Goal: Task Accomplishment & Management: Use online tool/utility

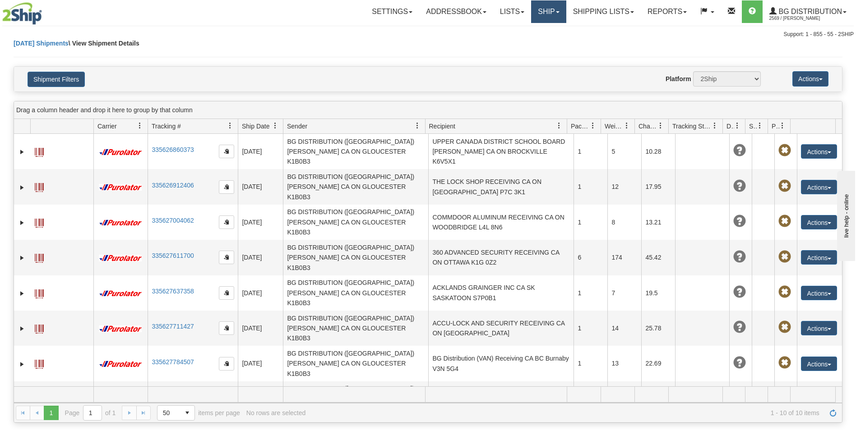
click at [548, 11] on link "Ship" at bounding box center [548, 11] width 35 height 23
click at [537, 30] on link "Ship Screen" at bounding box center [530, 32] width 71 height 12
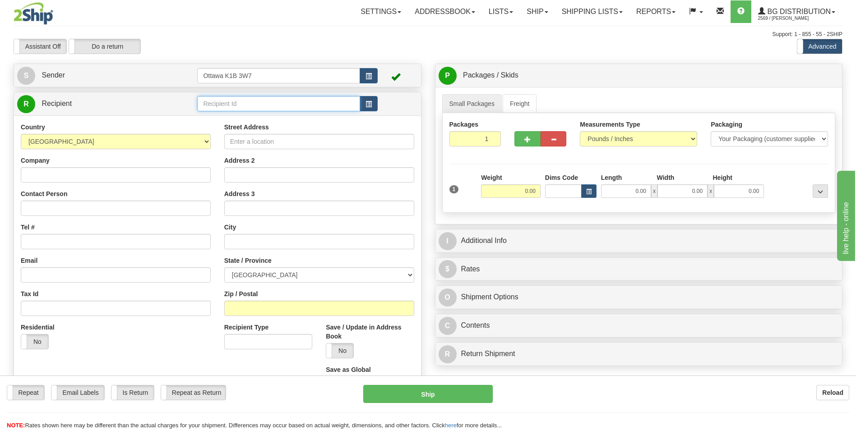
click at [254, 105] on input "text" at bounding box center [278, 103] width 162 height 15
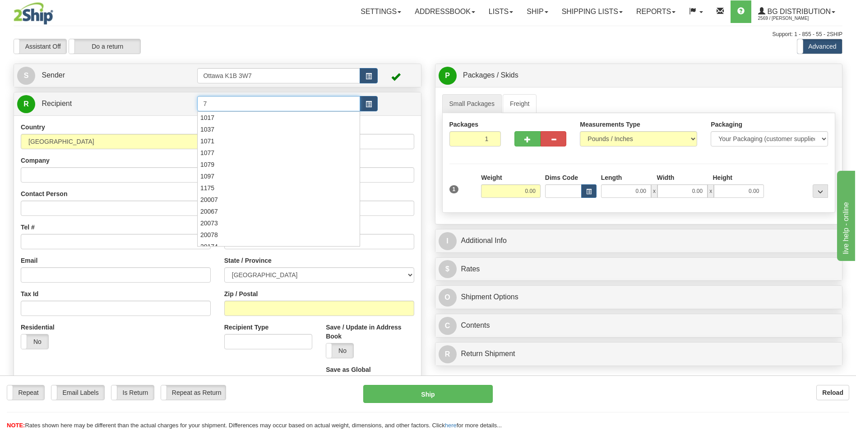
type input "7"
click button "Delete" at bounding box center [0, 0] width 0 height 0
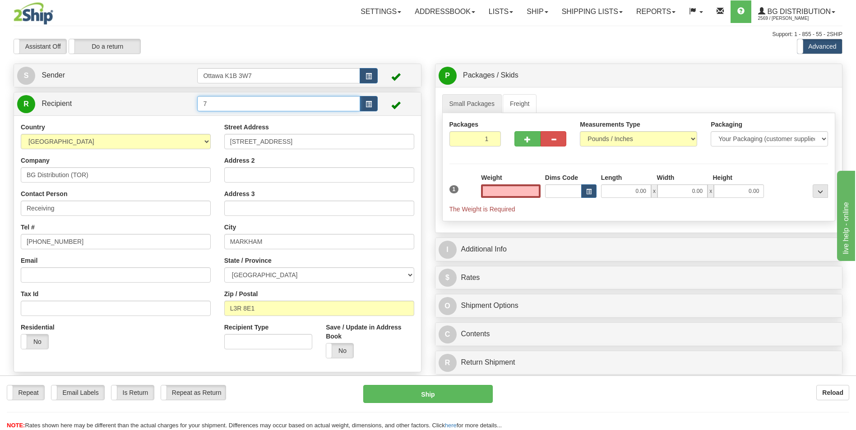
type input "0.00"
drag, startPoint x: 213, startPoint y: 108, endPoint x: 163, endPoint y: 98, distance: 51.1
click at [163, 98] on tr "R Recipient 7" at bounding box center [217, 104] width 401 height 18
type input "9"
click button "Delete" at bounding box center [0, 0] width 0 height 0
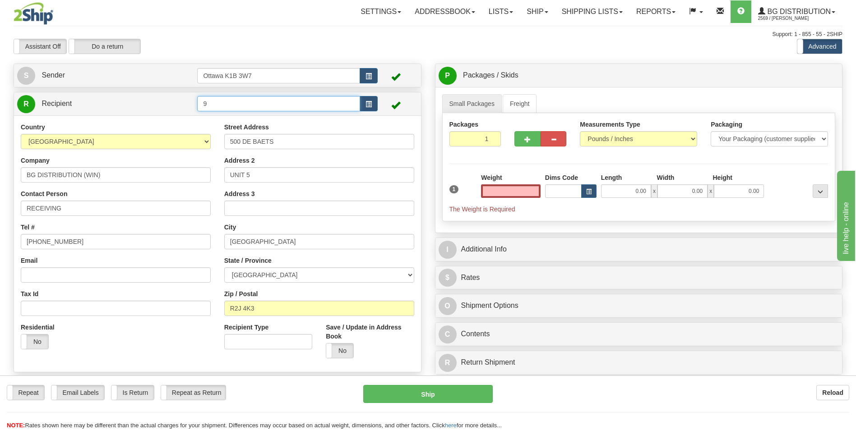
type input "0.00"
drag, startPoint x: 238, startPoint y: 104, endPoint x: 139, endPoint y: 104, distance: 99.3
click at [139, 104] on tr "R Recipient 9" at bounding box center [217, 104] width 401 height 18
type input "6"
click button "Delete" at bounding box center [0, 0] width 0 height 0
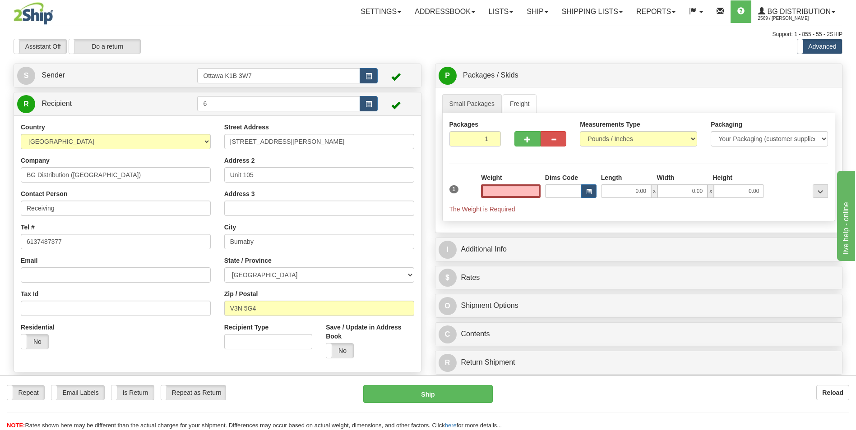
type input "0.00"
